Goal: Task Accomplishment & Management: Manage account settings

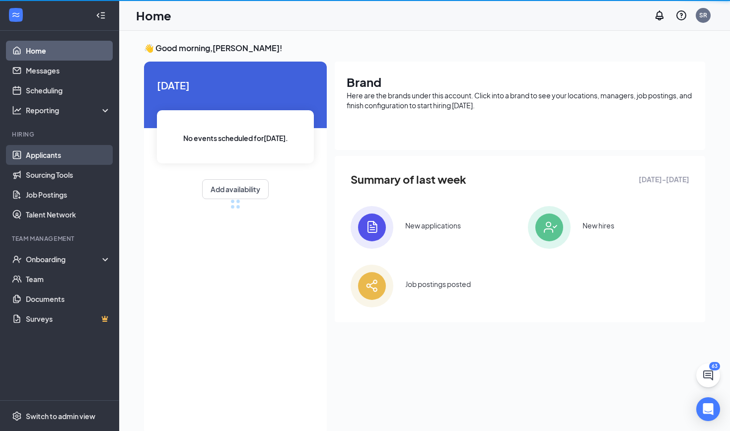
click at [48, 155] on link "Applicants" at bounding box center [68, 155] width 85 height 20
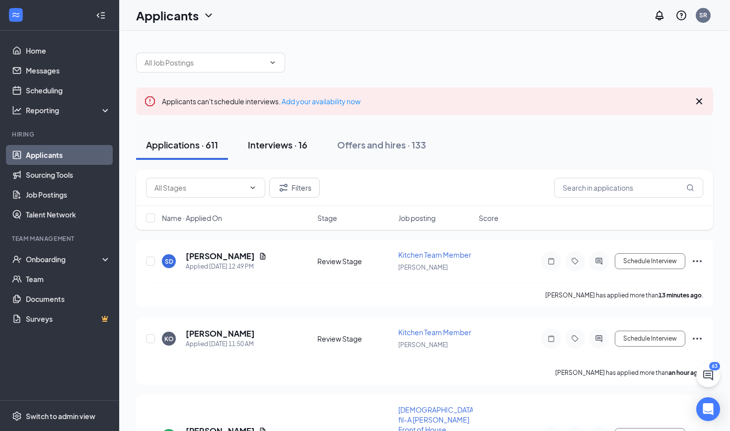
click at [286, 142] on div "Interviews · 16" at bounding box center [278, 144] width 60 height 12
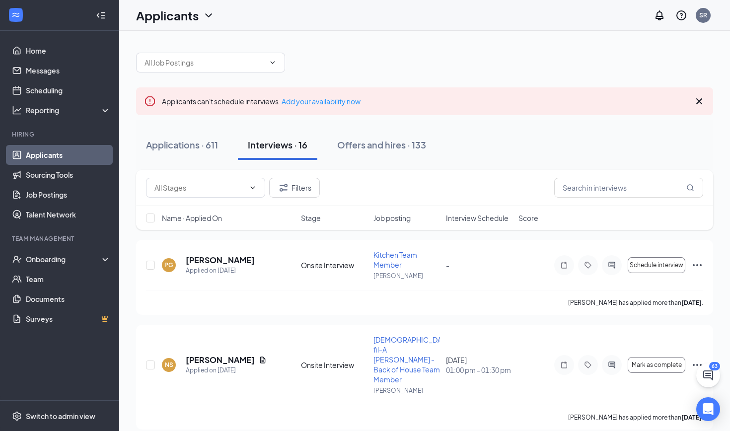
click at [469, 217] on span "Interview Schedule" at bounding box center [477, 218] width 63 height 10
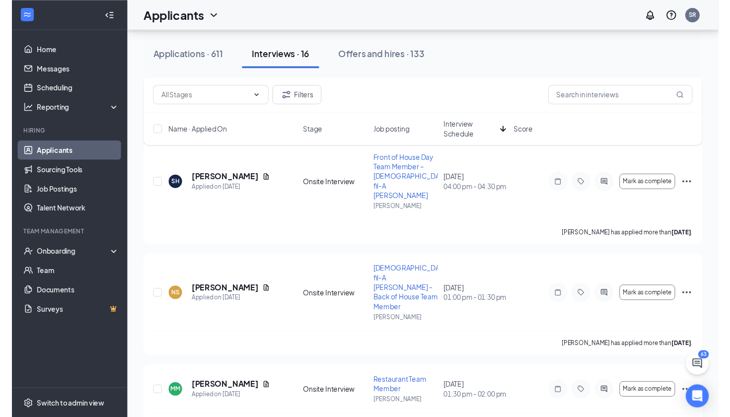
scroll to position [345, 0]
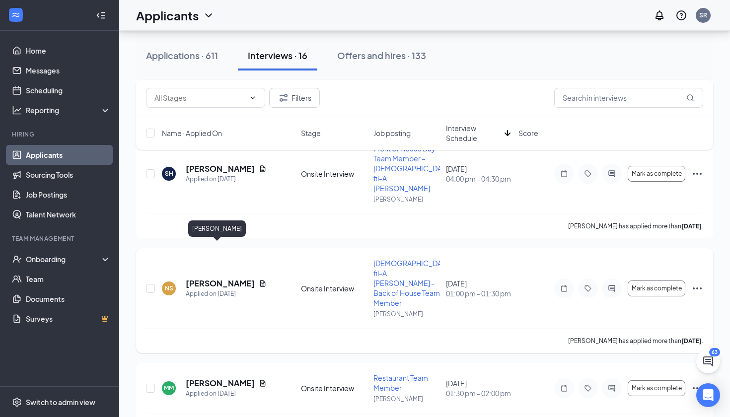
click at [211, 278] on h5 "[PERSON_NAME]" at bounding box center [220, 283] width 69 height 11
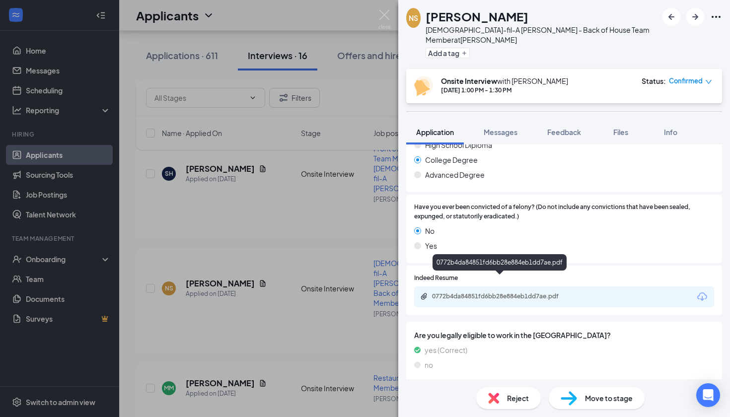
scroll to position [554, 0]
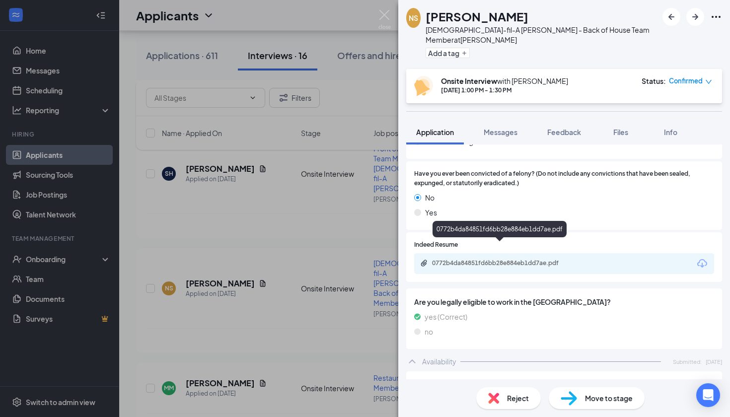
click at [462, 259] on div "0772b4da84851fd6bb28e884eb1dd7ae.pdf" at bounding box center [501, 263] width 139 height 8
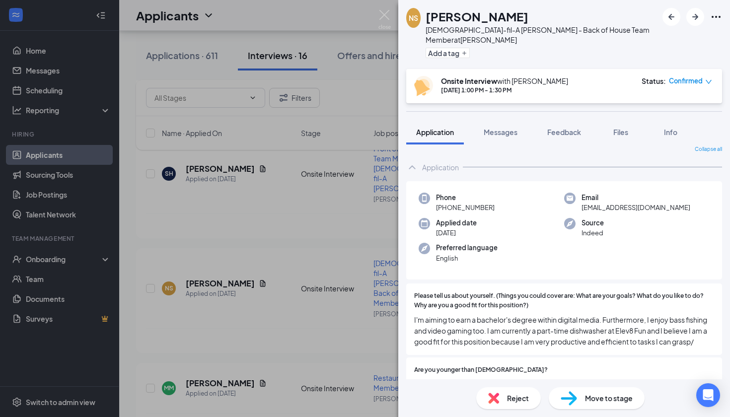
scroll to position [13, 0]
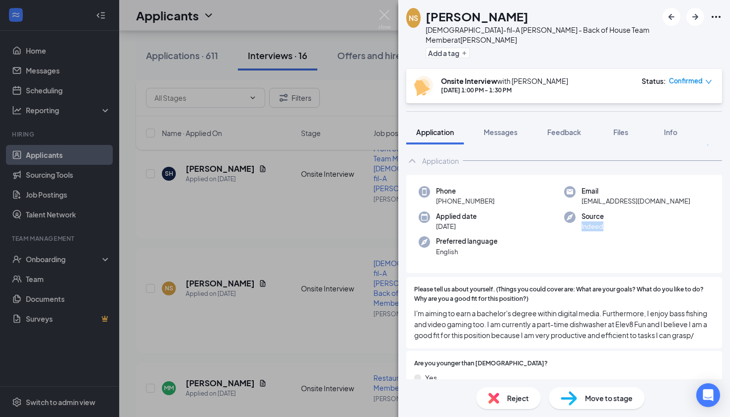
drag, startPoint x: 616, startPoint y: 221, endPoint x: 575, endPoint y: 227, distance: 41.1
click at [575, 227] on div "Source Indeed" at bounding box center [636, 221] width 145 height 20
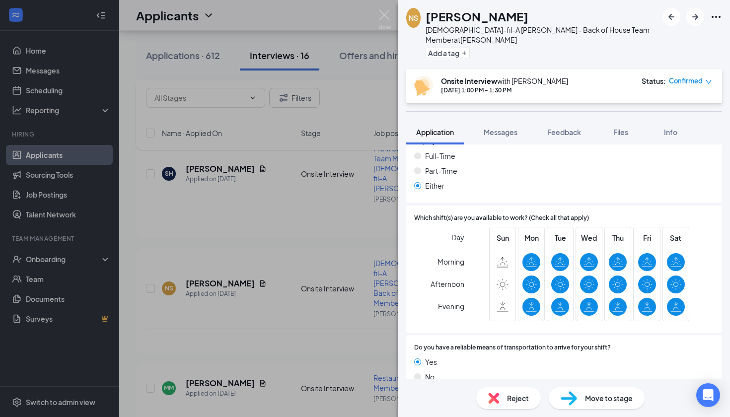
scroll to position [839, 0]
click at [550, 236] on div "Tue" at bounding box center [560, 274] width 27 height 94
